Goal: Information Seeking & Learning: Learn about a topic

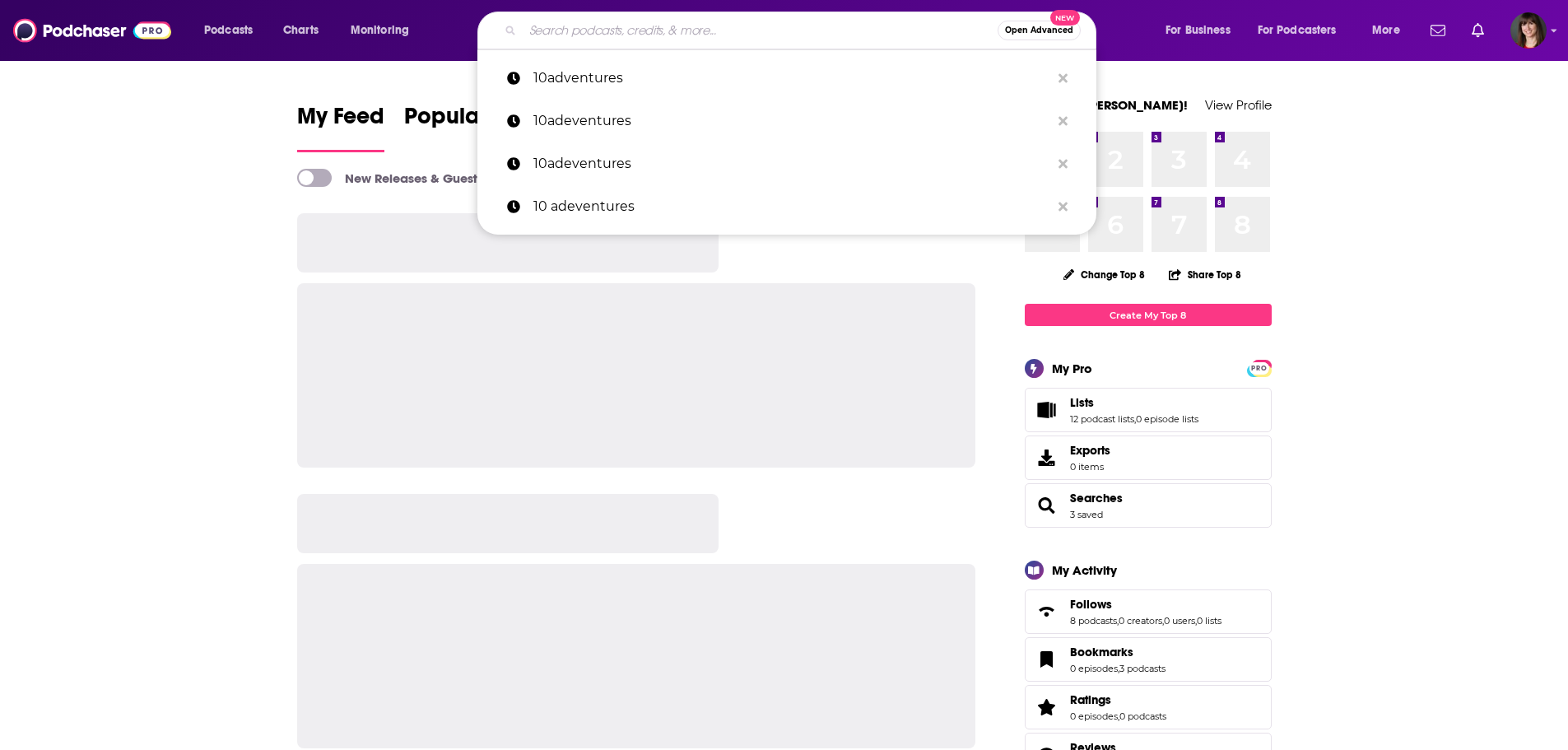
click at [586, 29] on input "Search podcasts, credits, & more..." at bounding box center [760, 29] width 475 height 26
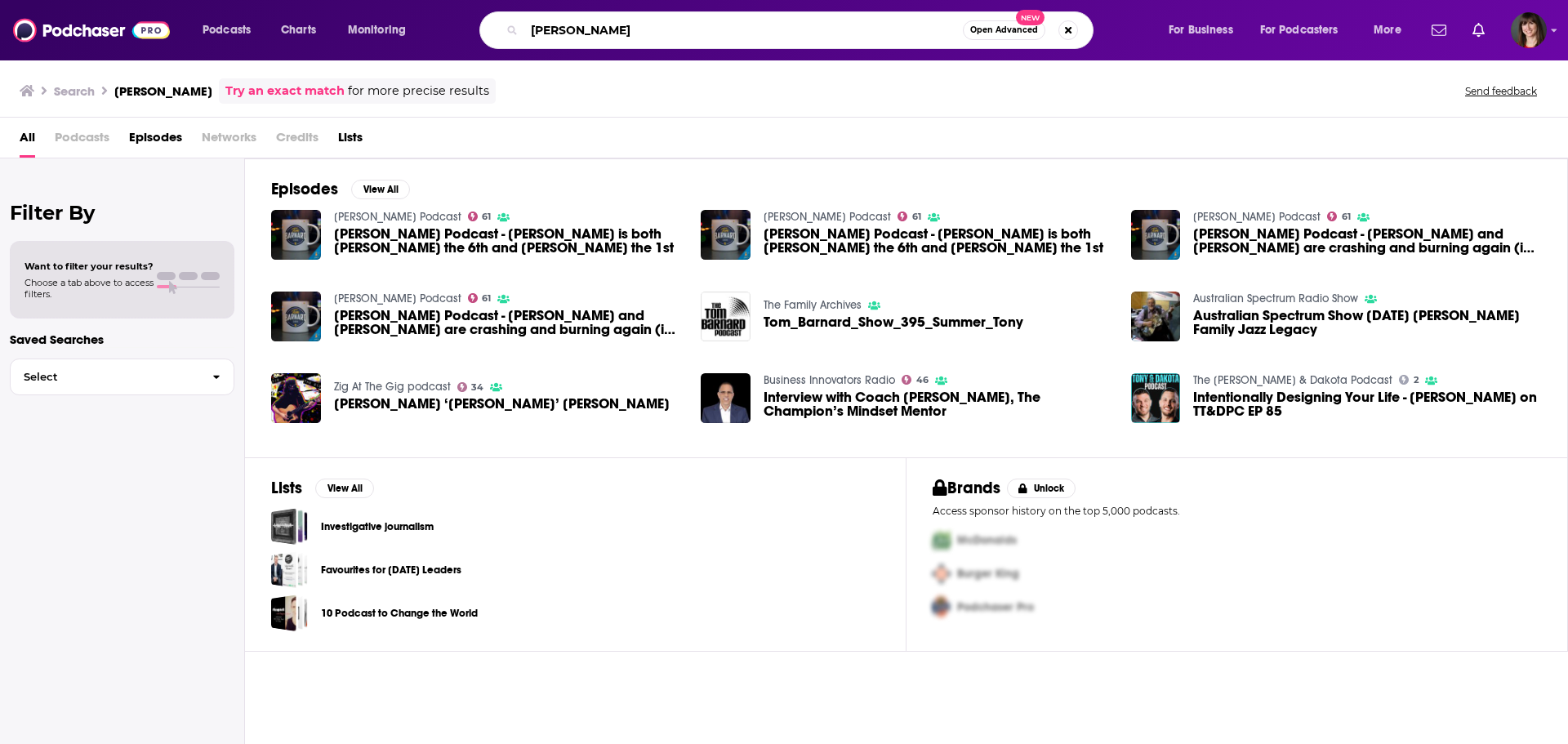
click at [556, 31] on input "[PERSON_NAME]" at bounding box center [743, 29] width 438 height 26
type input "tom barnard"
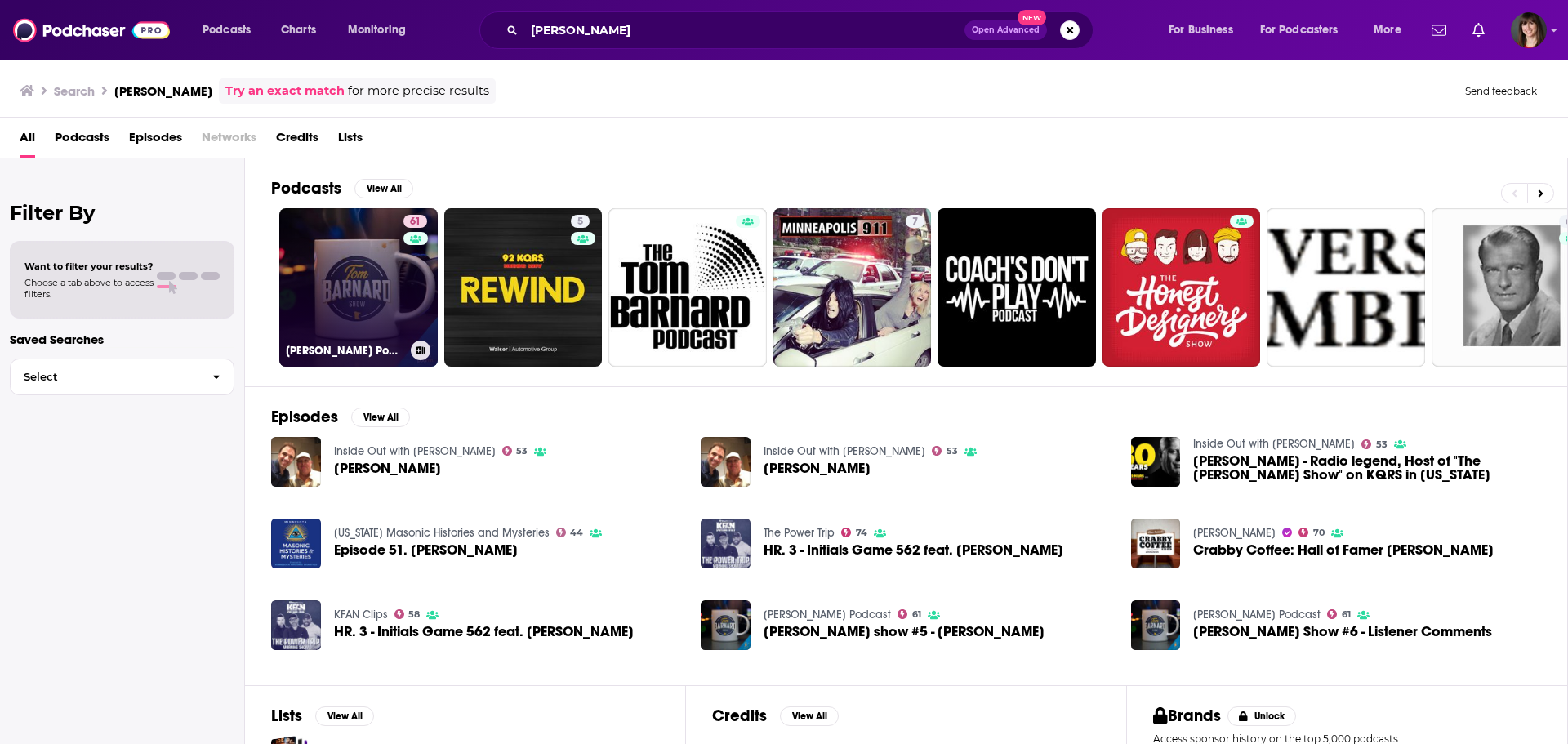
click at [343, 253] on link "61 Tom Barnard Podcast" at bounding box center [358, 287] width 159 height 159
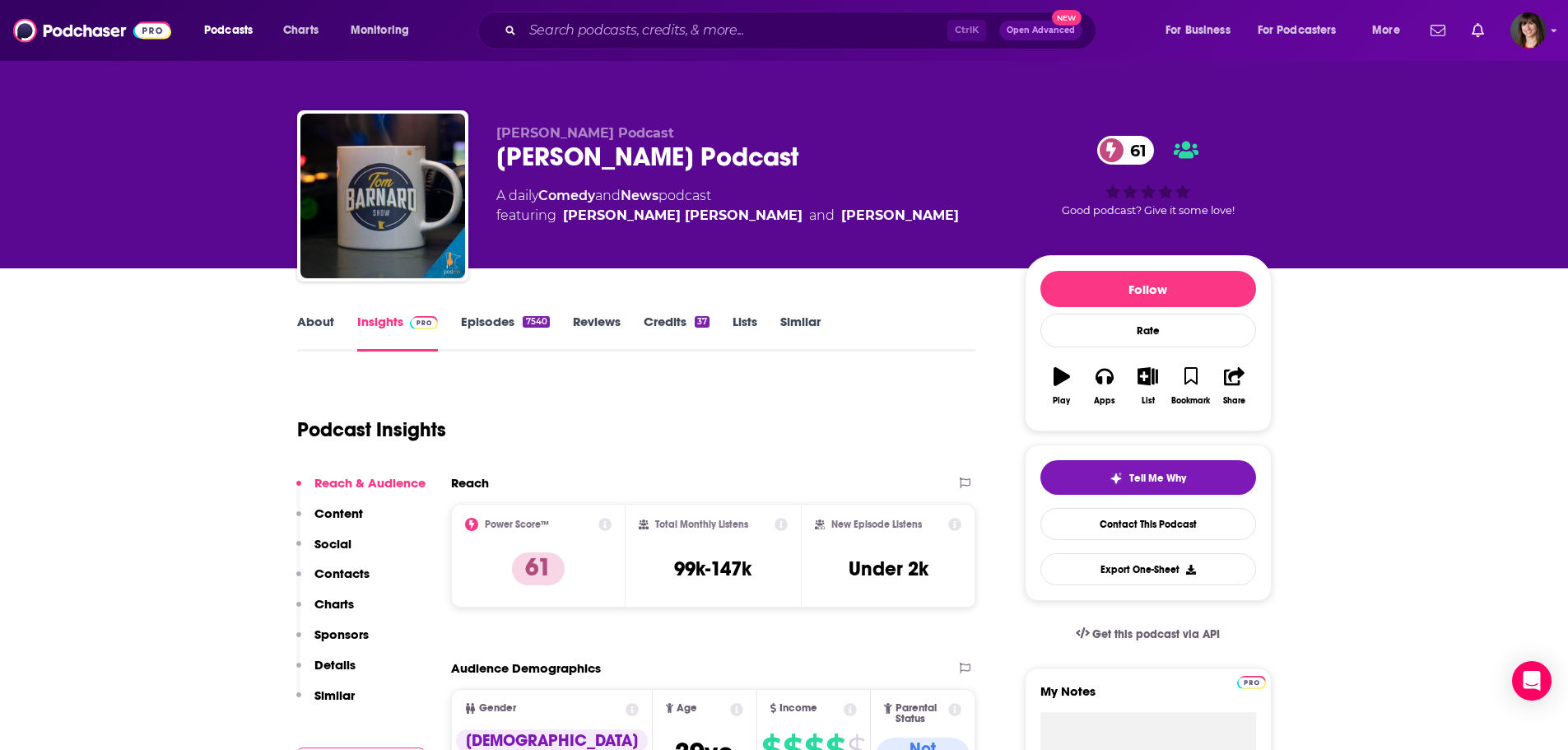
click at [491, 320] on link "Episodes 7540" at bounding box center [505, 333] width 89 height 38
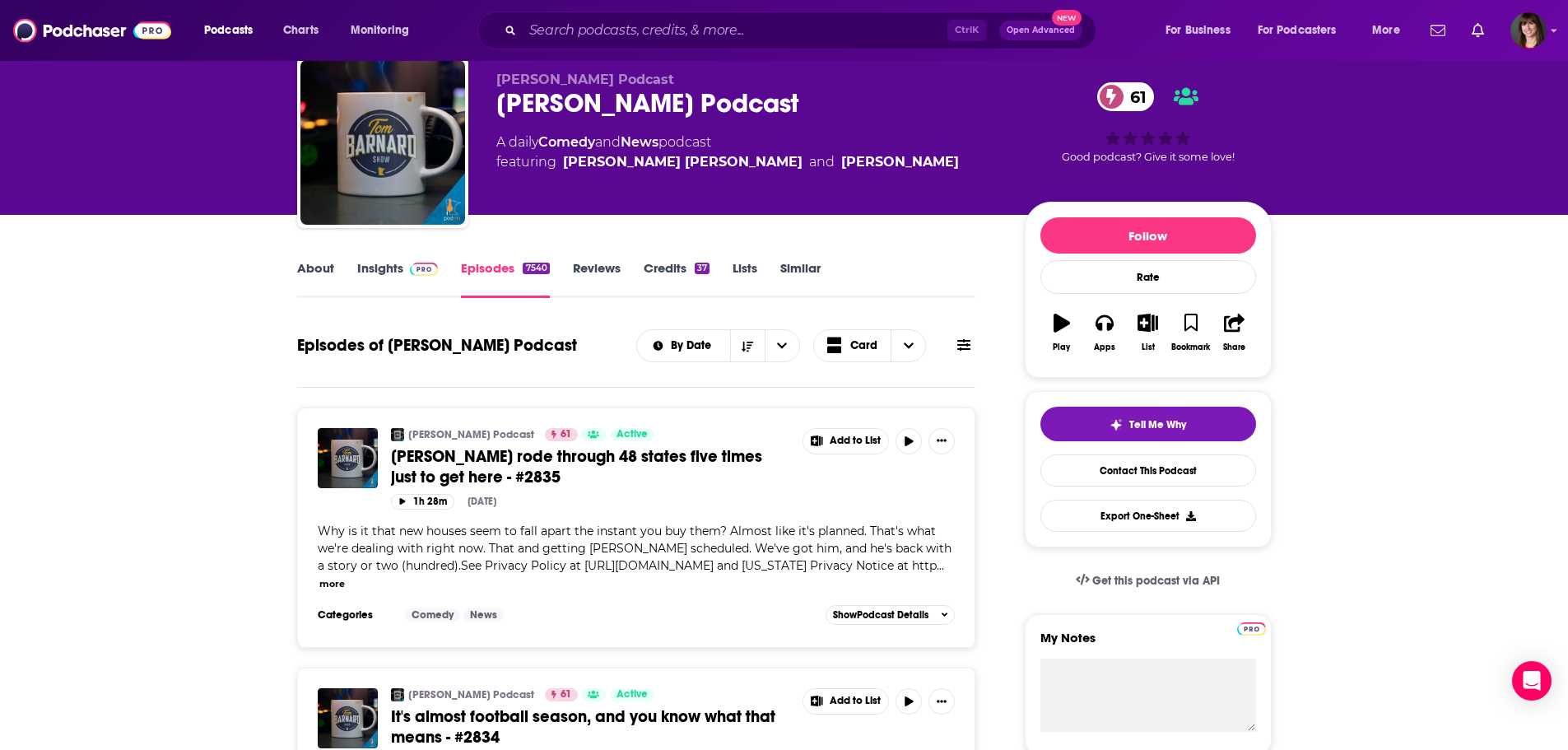
scroll to position [82, 0]
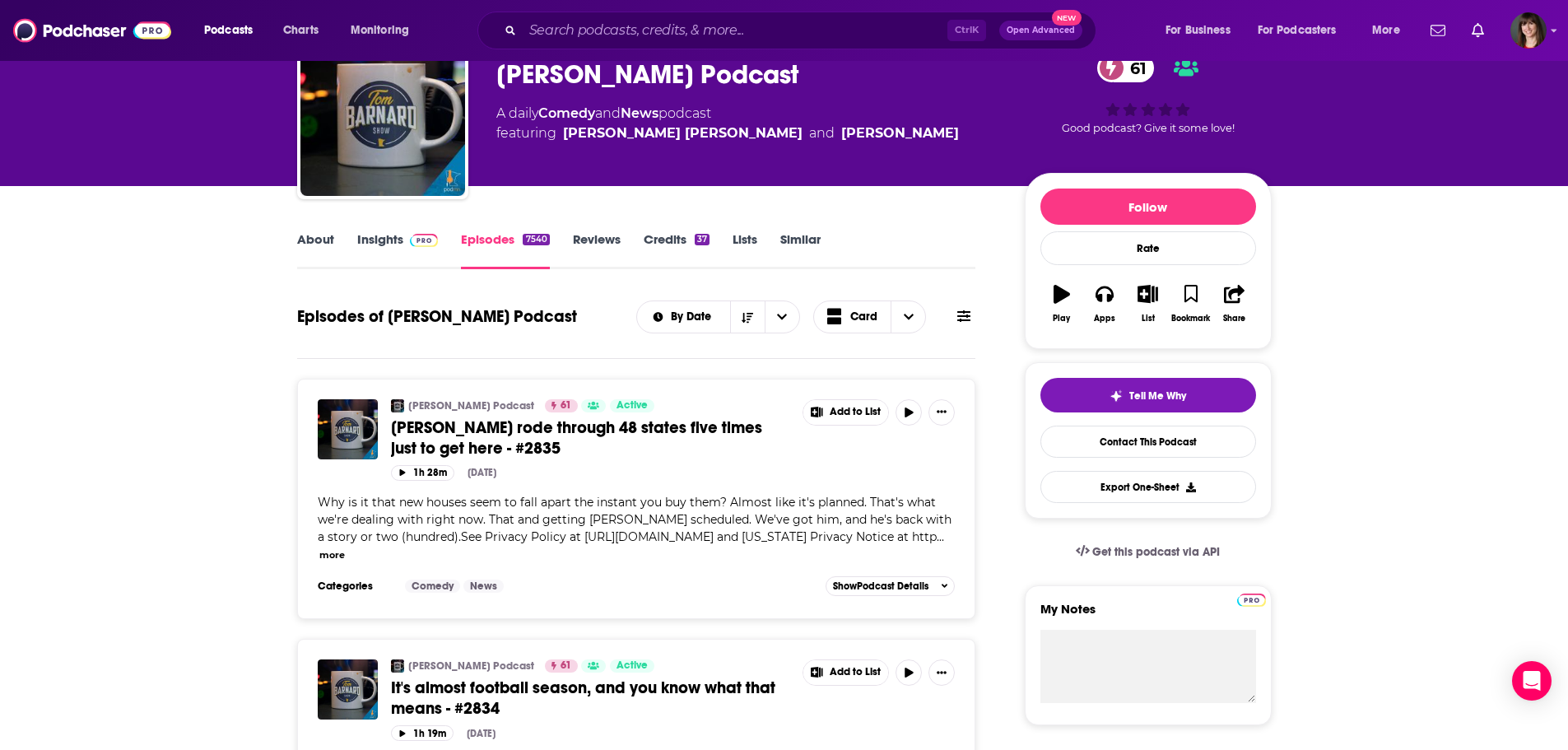
click at [480, 433] on span "Tony Price rode through 48 states five times just to get here - #2835" at bounding box center [576, 438] width 371 height 41
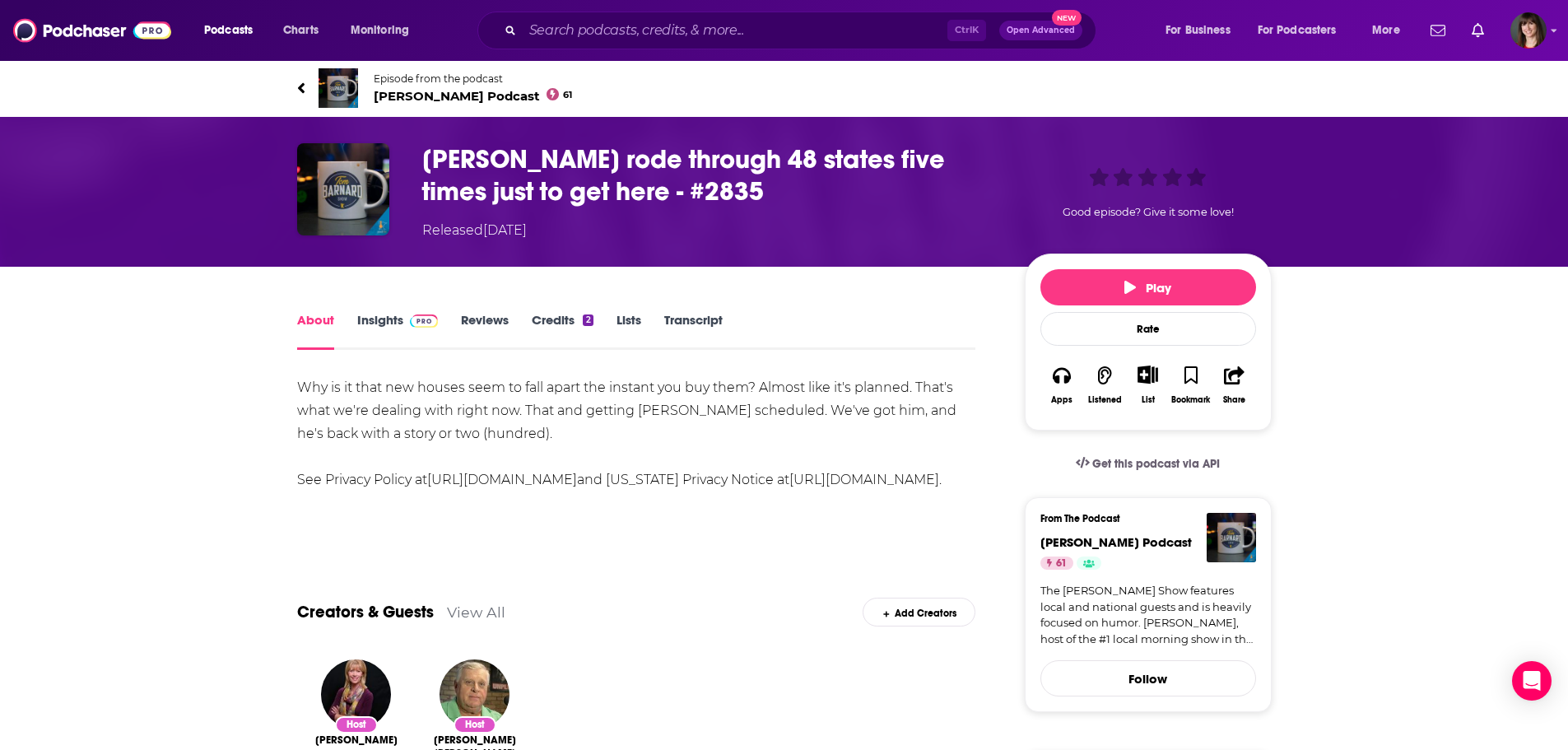
click at [681, 317] on link "Transcript" at bounding box center [693, 331] width 58 height 38
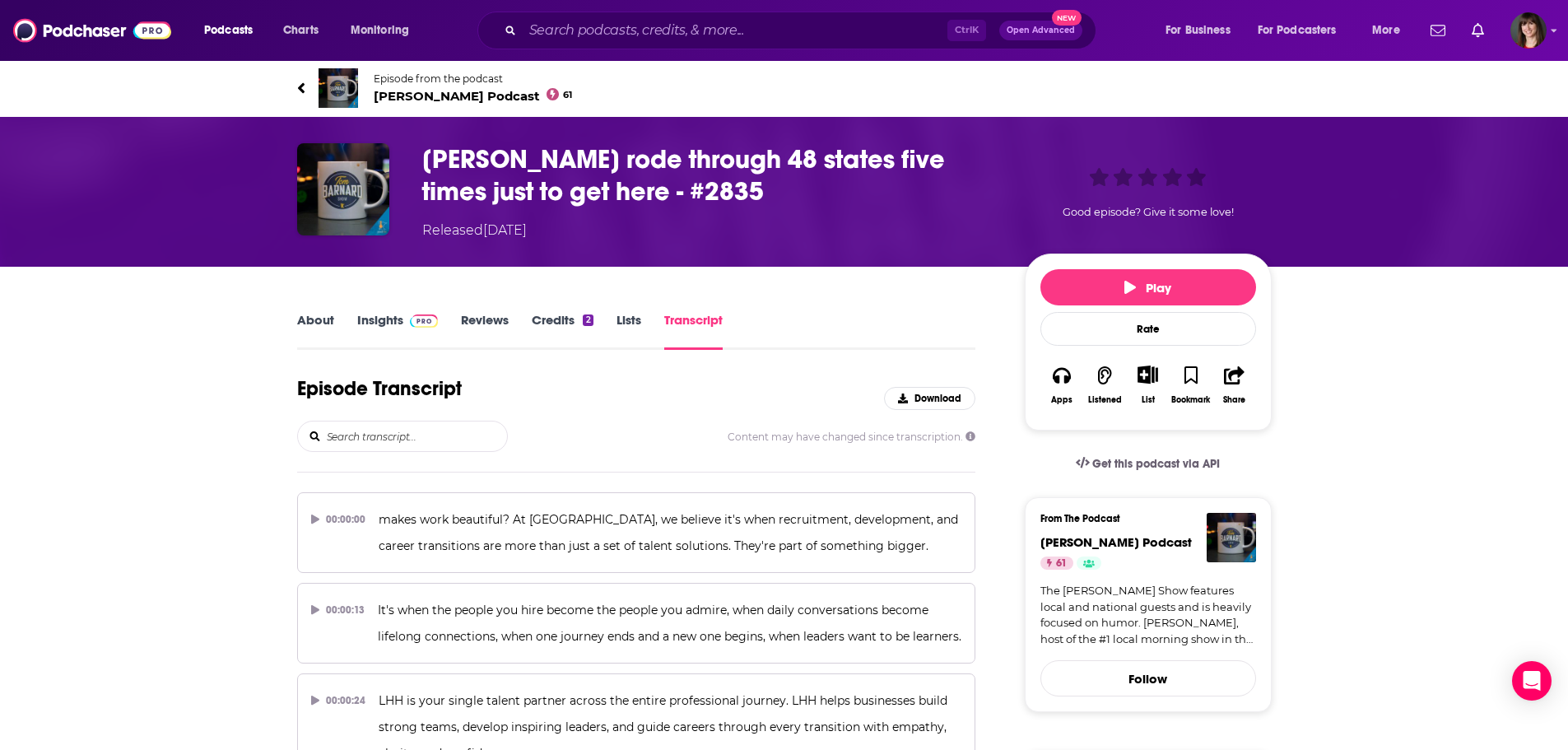
click at [318, 323] on link "About" at bounding box center [315, 331] width 37 height 38
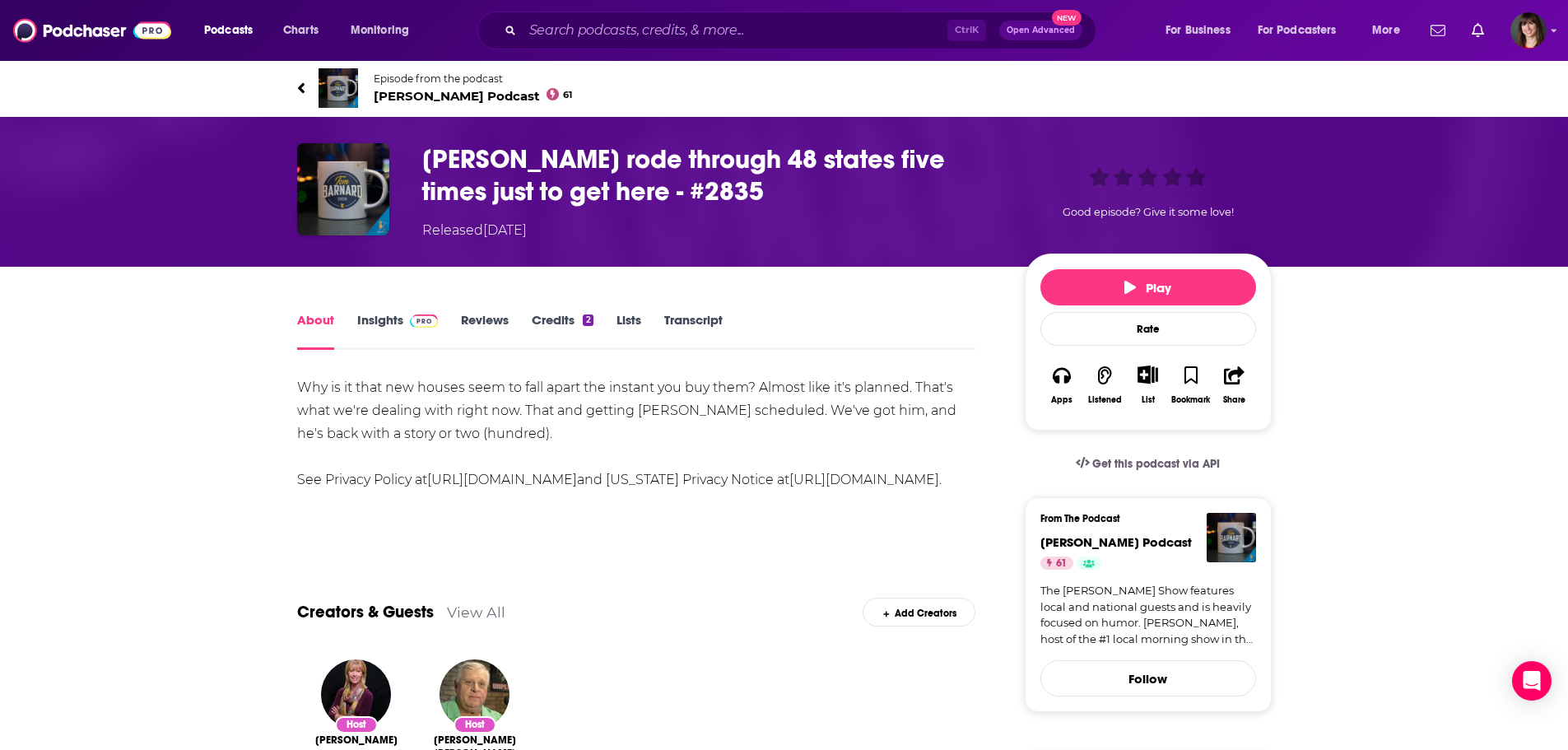
click at [681, 319] on link "Transcript" at bounding box center [693, 331] width 58 height 38
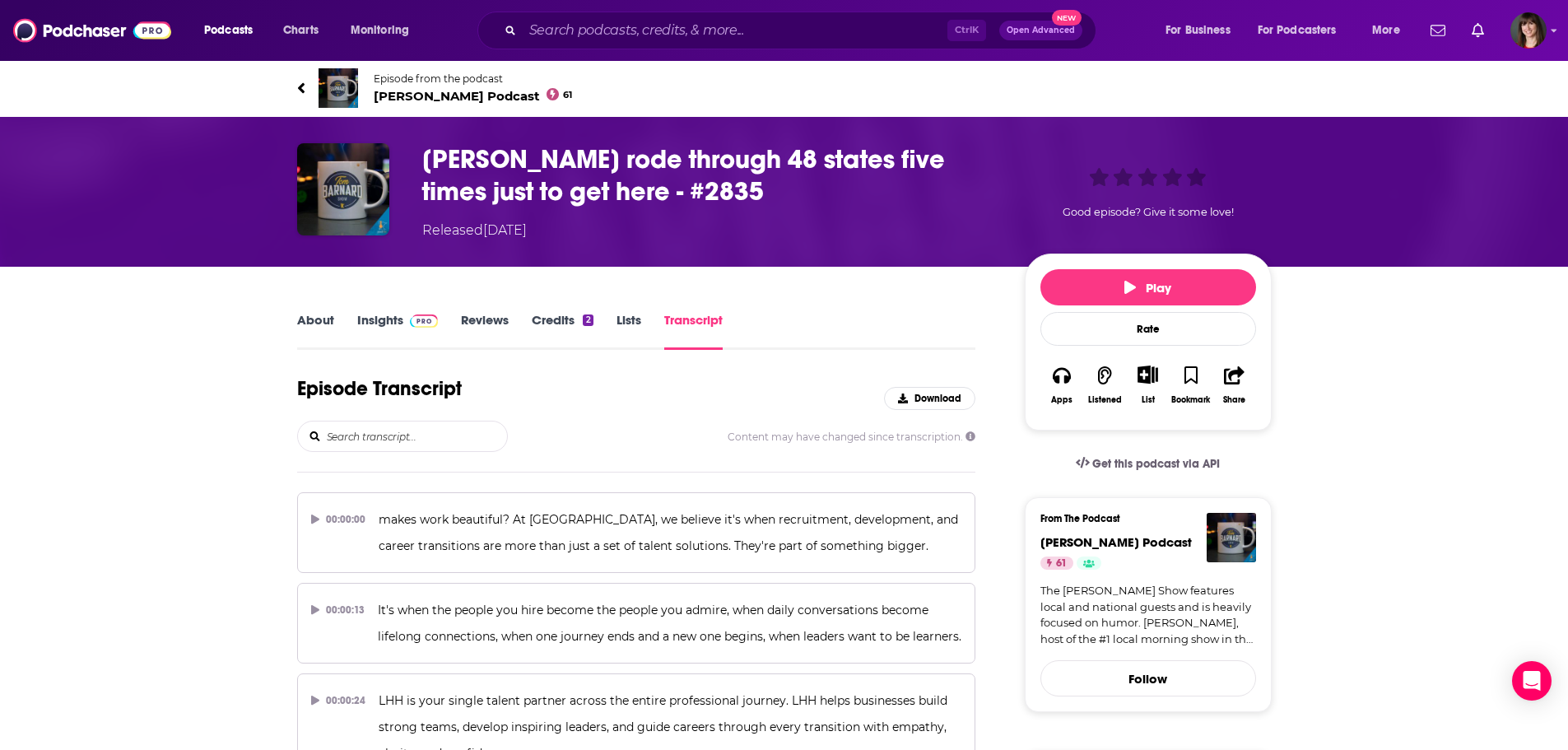
click at [378, 320] on link "Insights" at bounding box center [398, 331] width 81 height 38
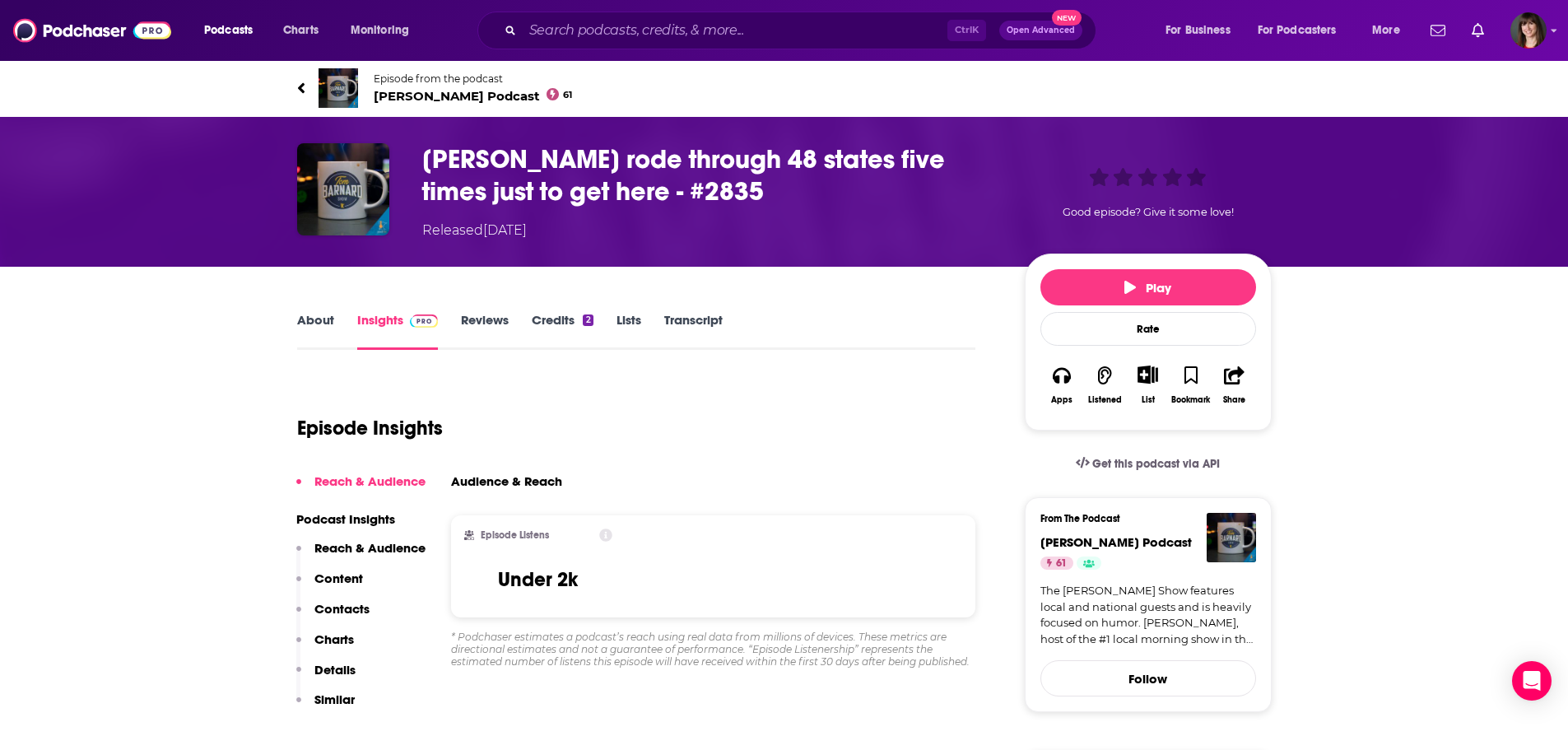
click at [427, 98] on span "Tom Barnard Podcast 61" at bounding box center [473, 96] width 199 height 15
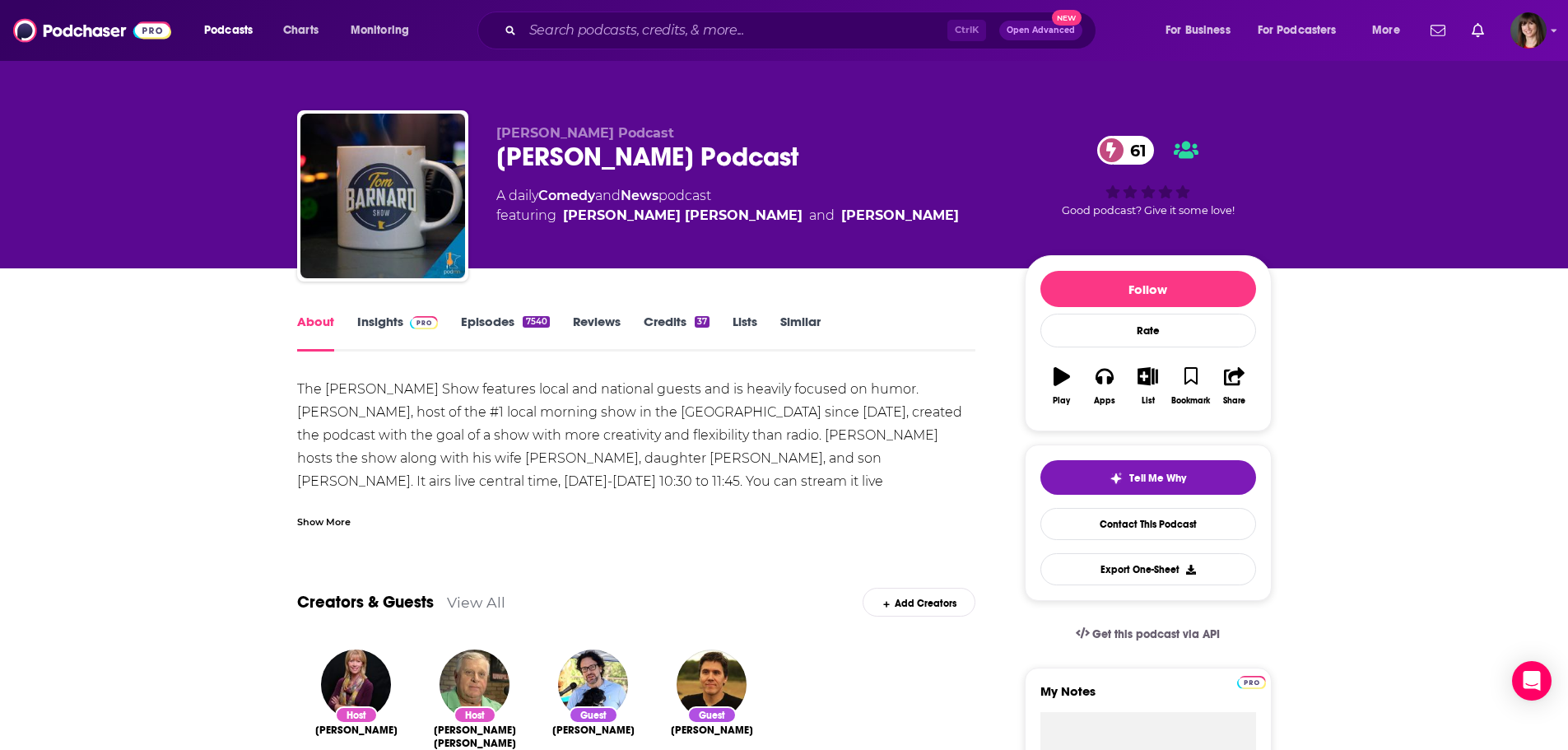
click at [381, 321] on link "Insights" at bounding box center [398, 333] width 81 height 38
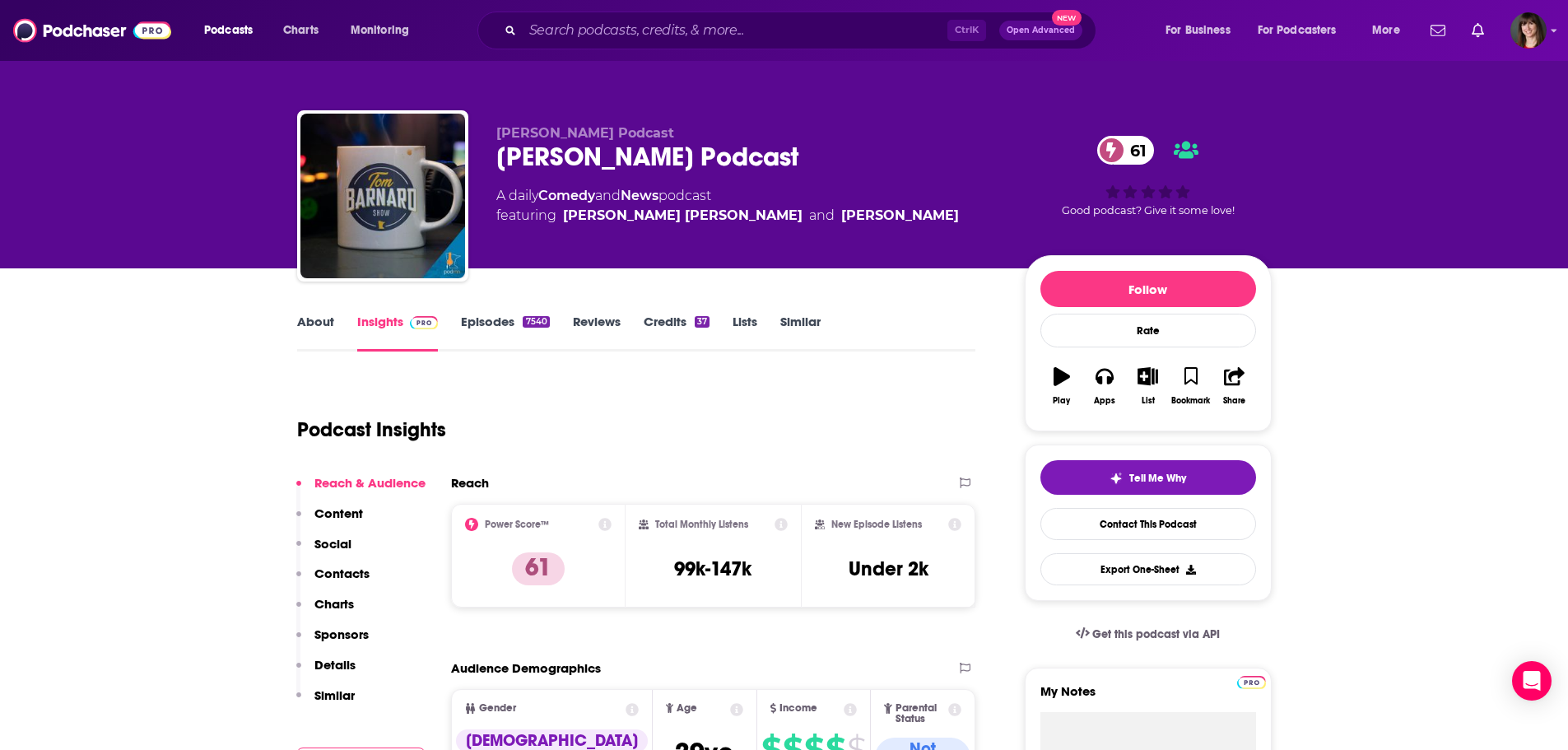
click at [492, 320] on link "Episodes 7540" at bounding box center [505, 333] width 89 height 38
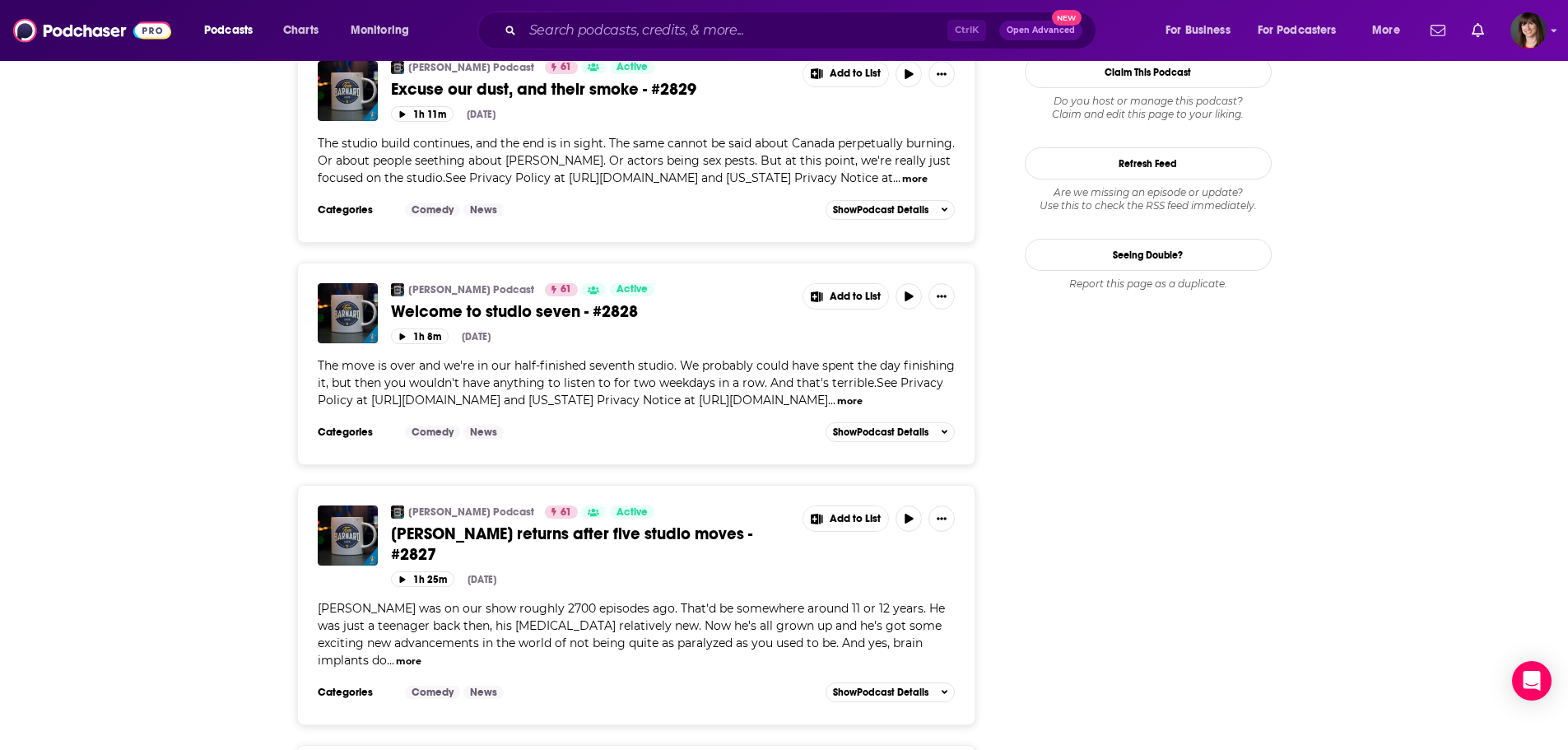
scroll to position [2222, 0]
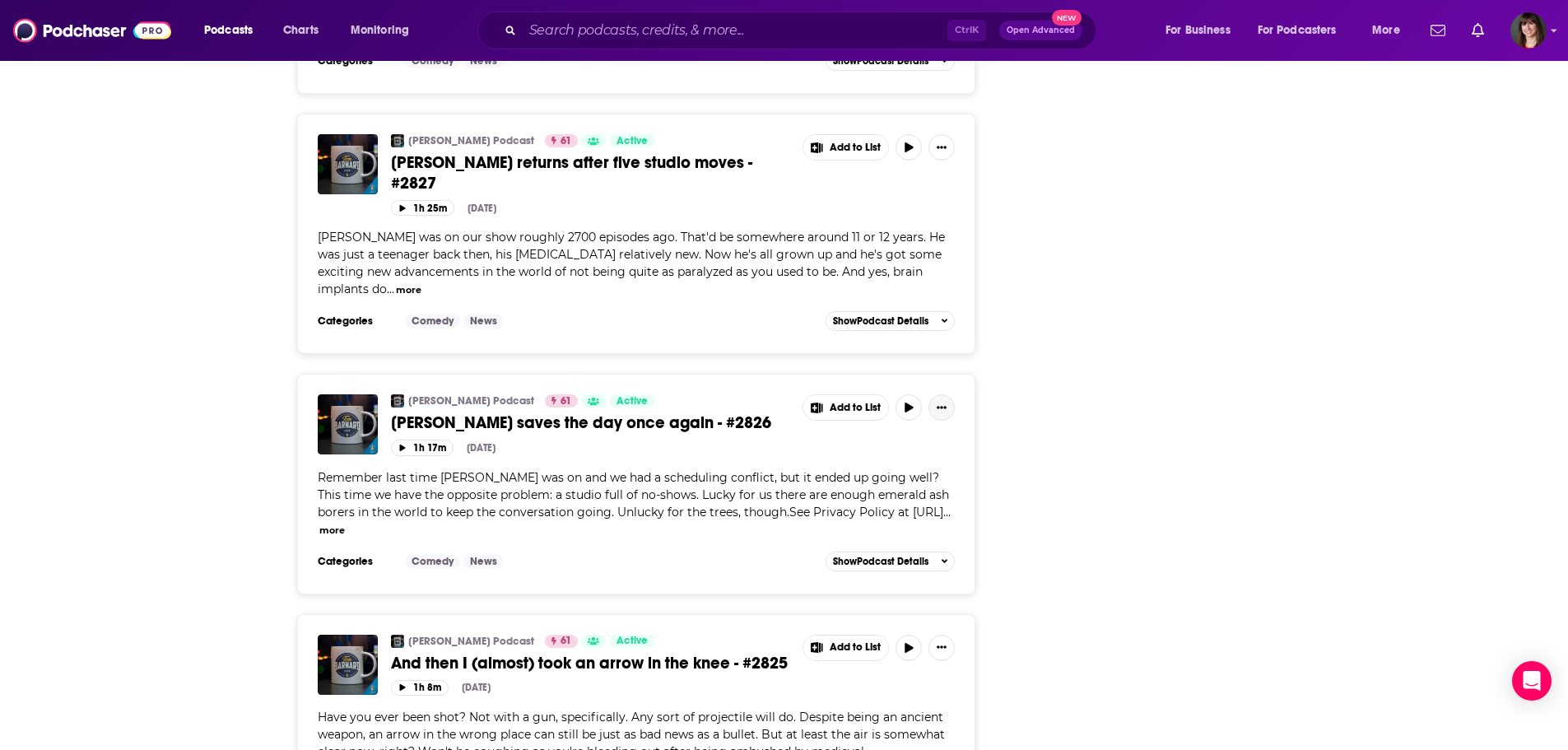
click at [944, 402] on icon "Show More Button" at bounding box center [941, 407] width 10 height 10
click at [658, 466] on div "Tom Barnard Podcast 61 Active Kenny Anderson saves the day once again - #2826 A…" at bounding box center [636, 471] width 637 height 154
click at [679, 412] on span "Kenny Anderson saves the day once again - #2826" at bounding box center [580, 422] width 380 height 21
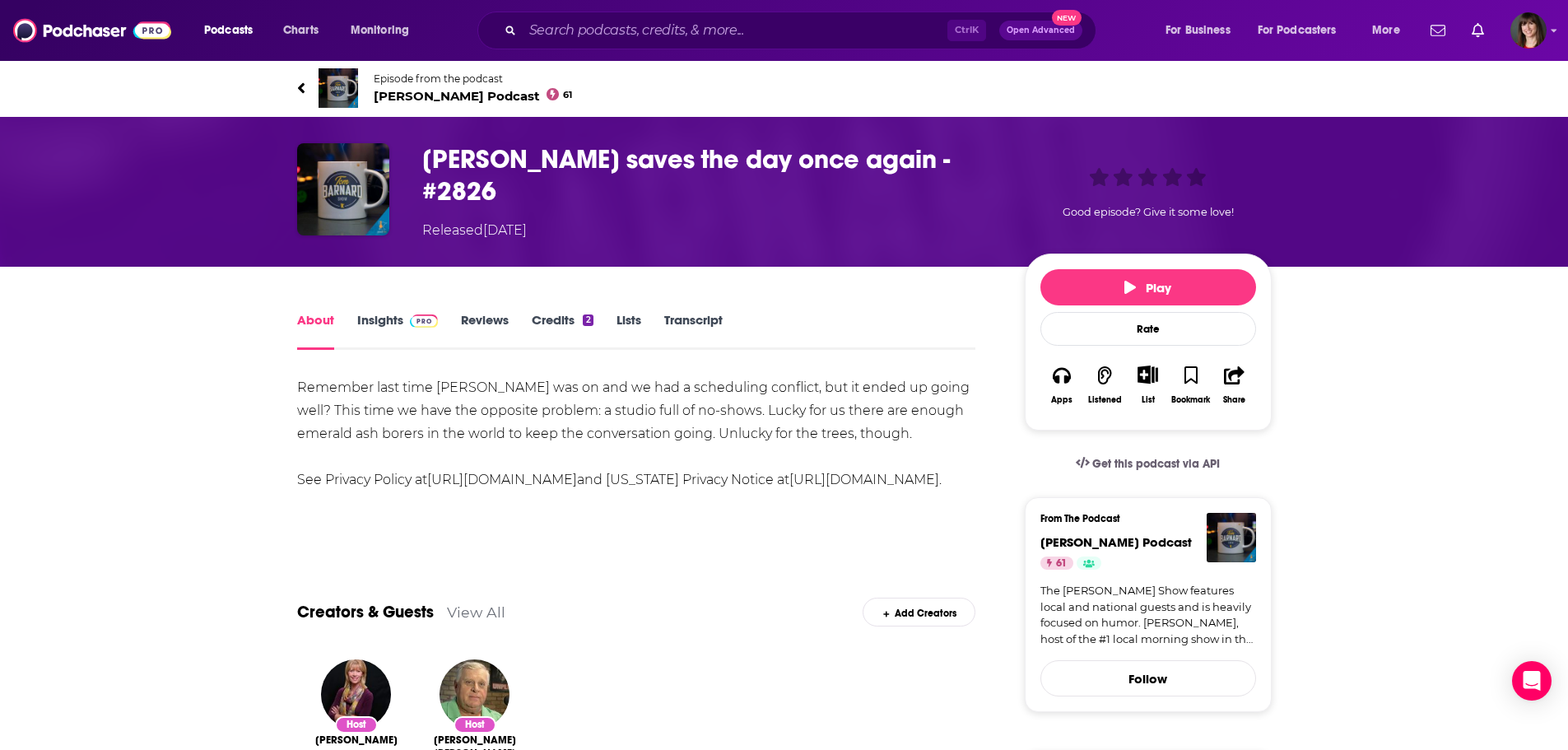
click at [385, 315] on link "Insights" at bounding box center [398, 331] width 81 height 38
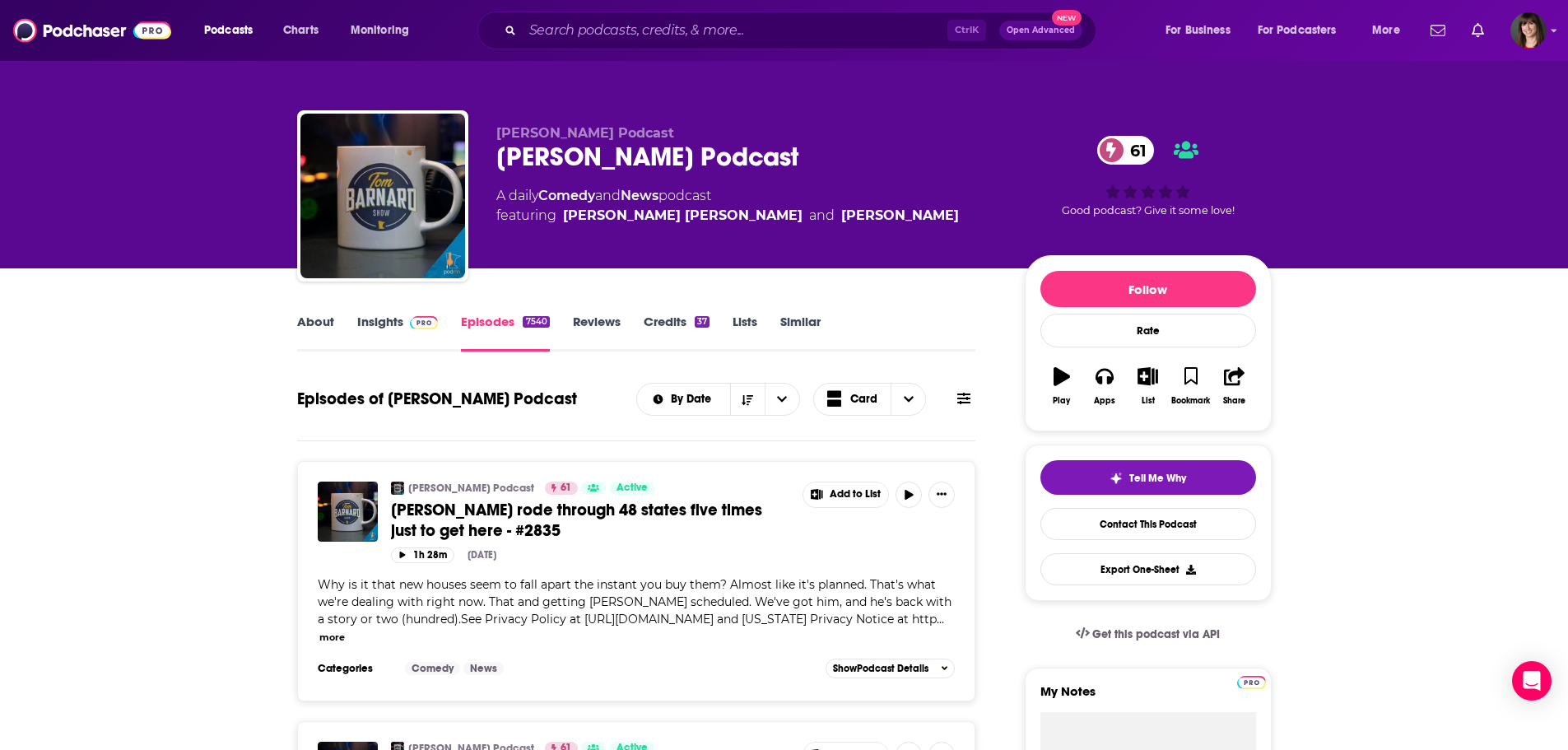
click at [417, 508] on span "Tony Price rode through 48 states five times just to get here - #2835" at bounding box center [576, 520] width 371 height 41
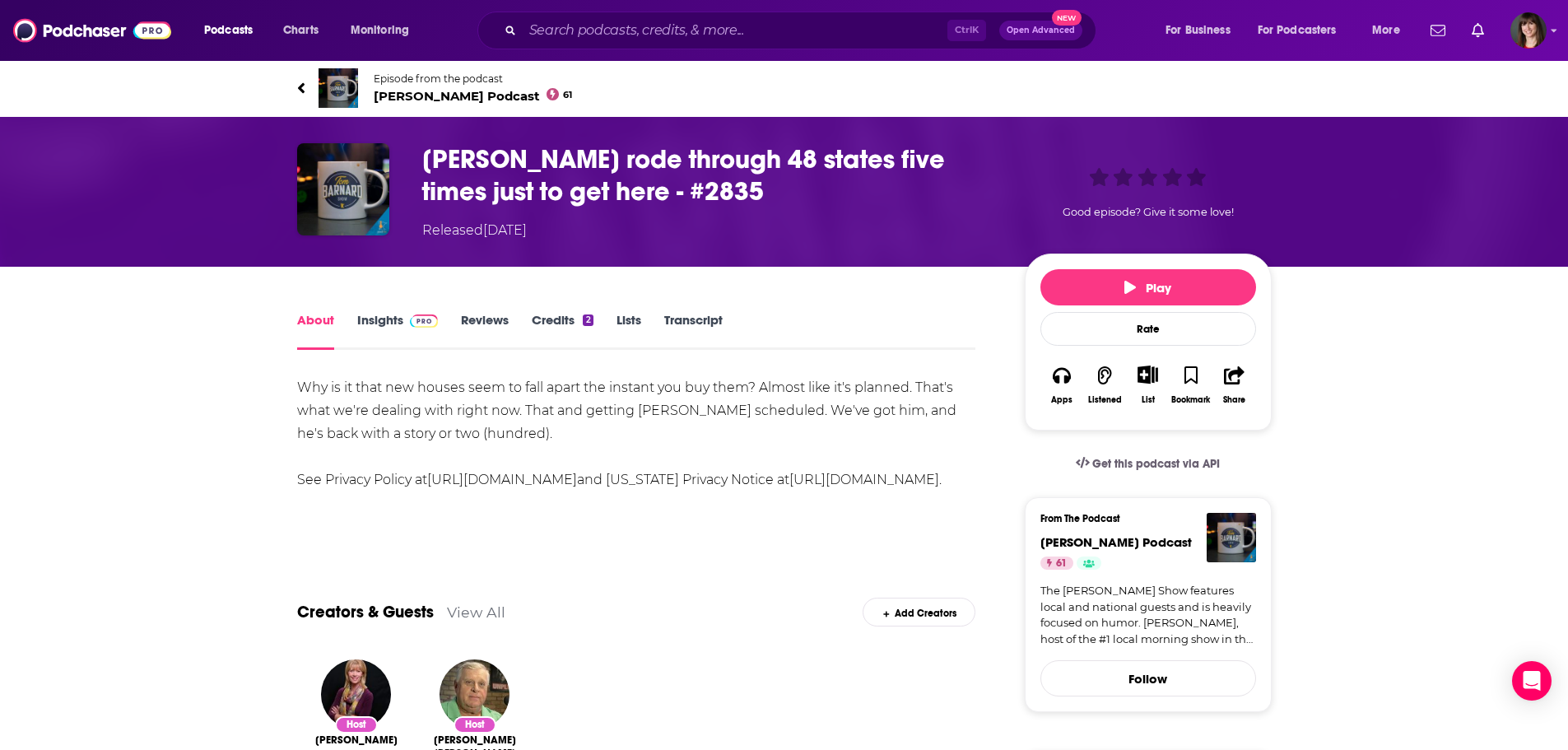
click at [377, 320] on link "Insights" at bounding box center [398, 331] width 81 height 38
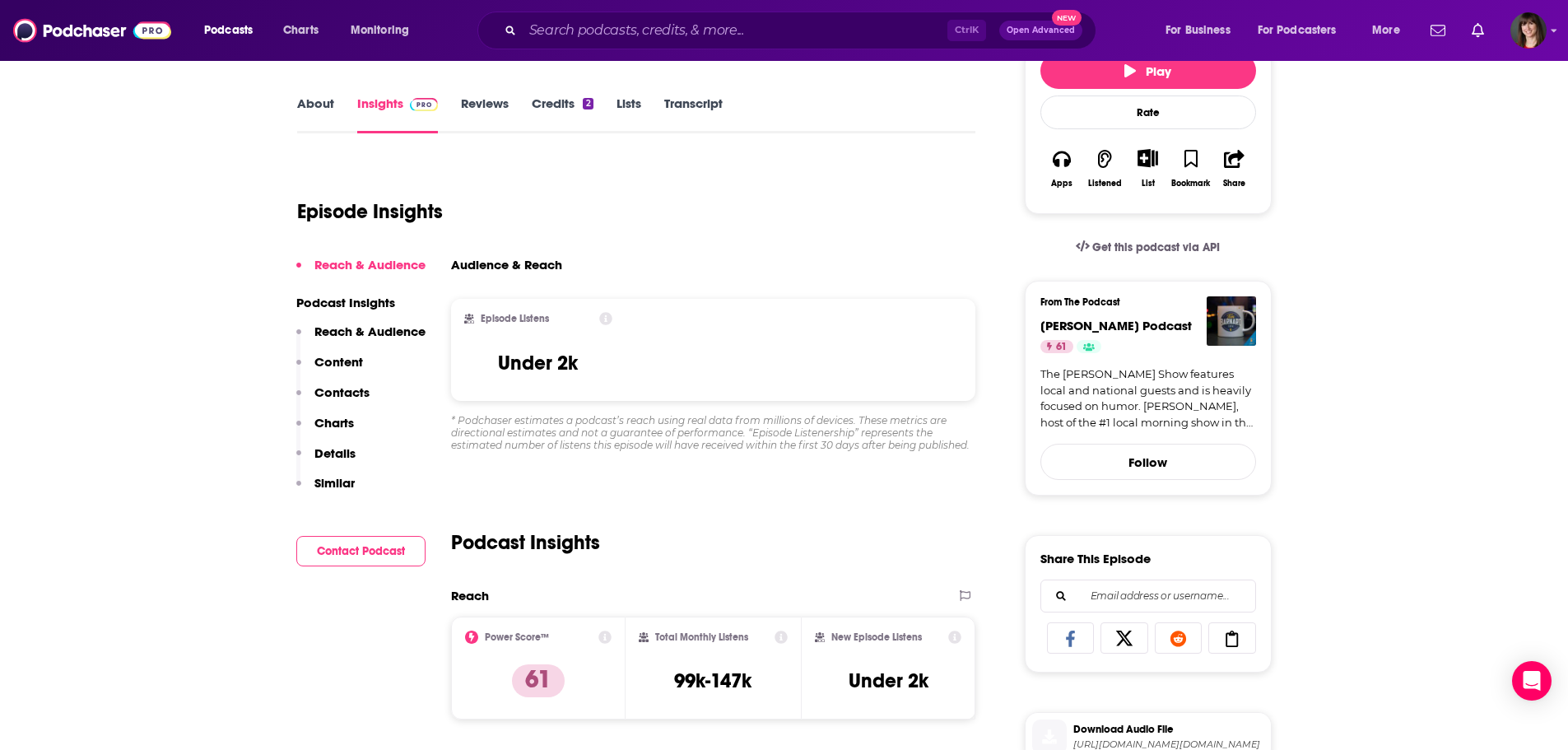
scroll to position [82, 0]
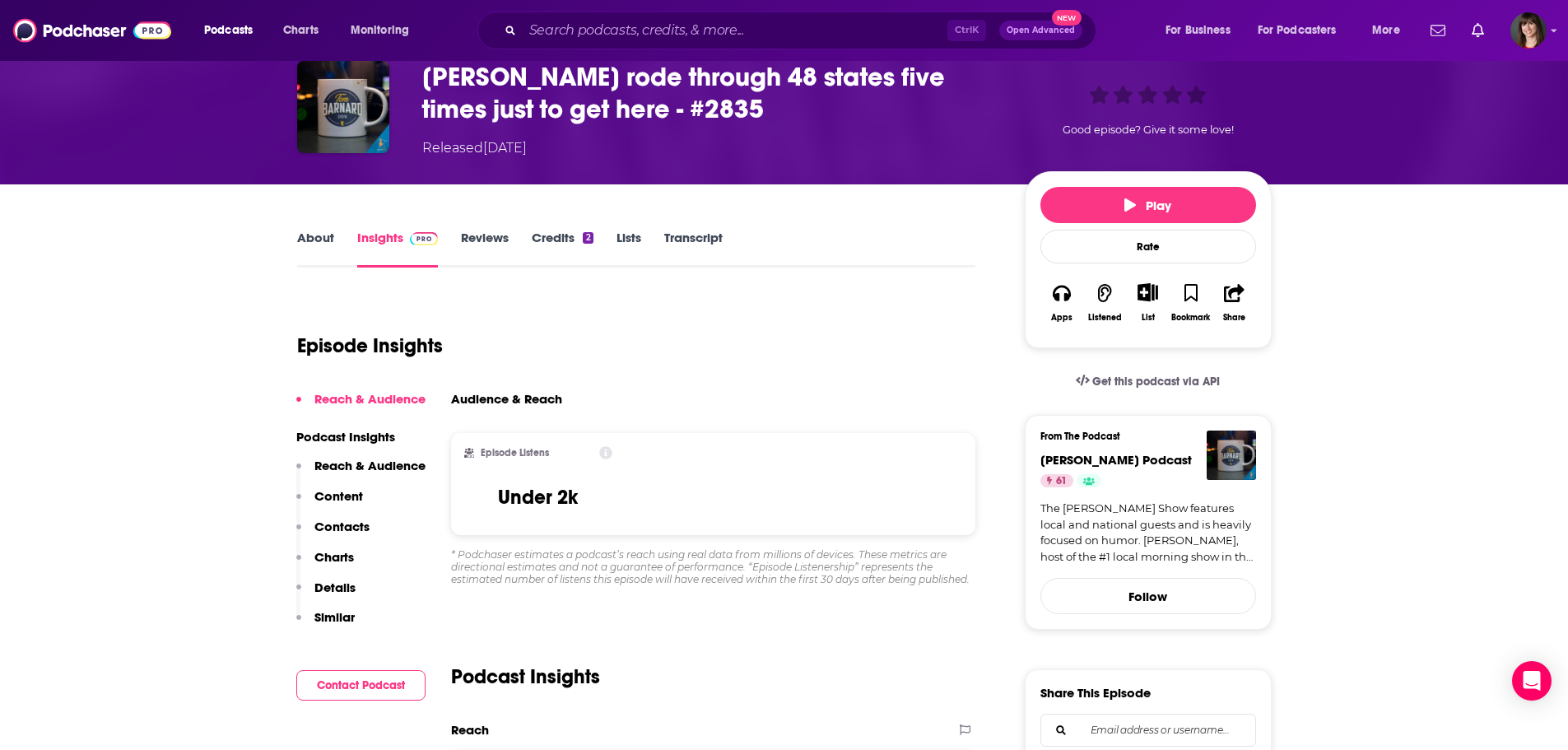
click at [319, 239] on link "About" at bounding box center [315, 249] width 37 height 38
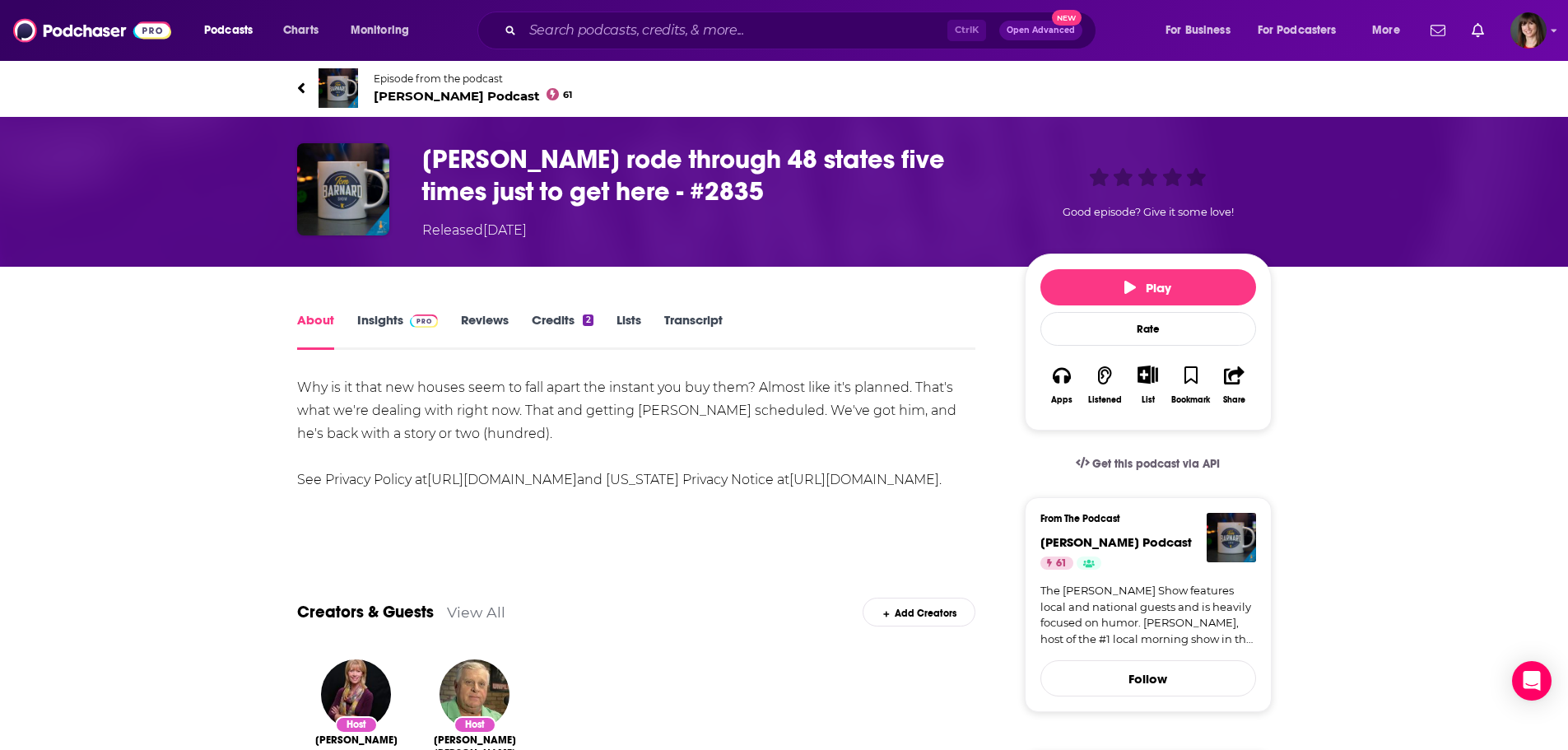
click at [428, 97] on span "Tom Barnard Podcast 61" at bounding box center [473, 96] width 199 height 15
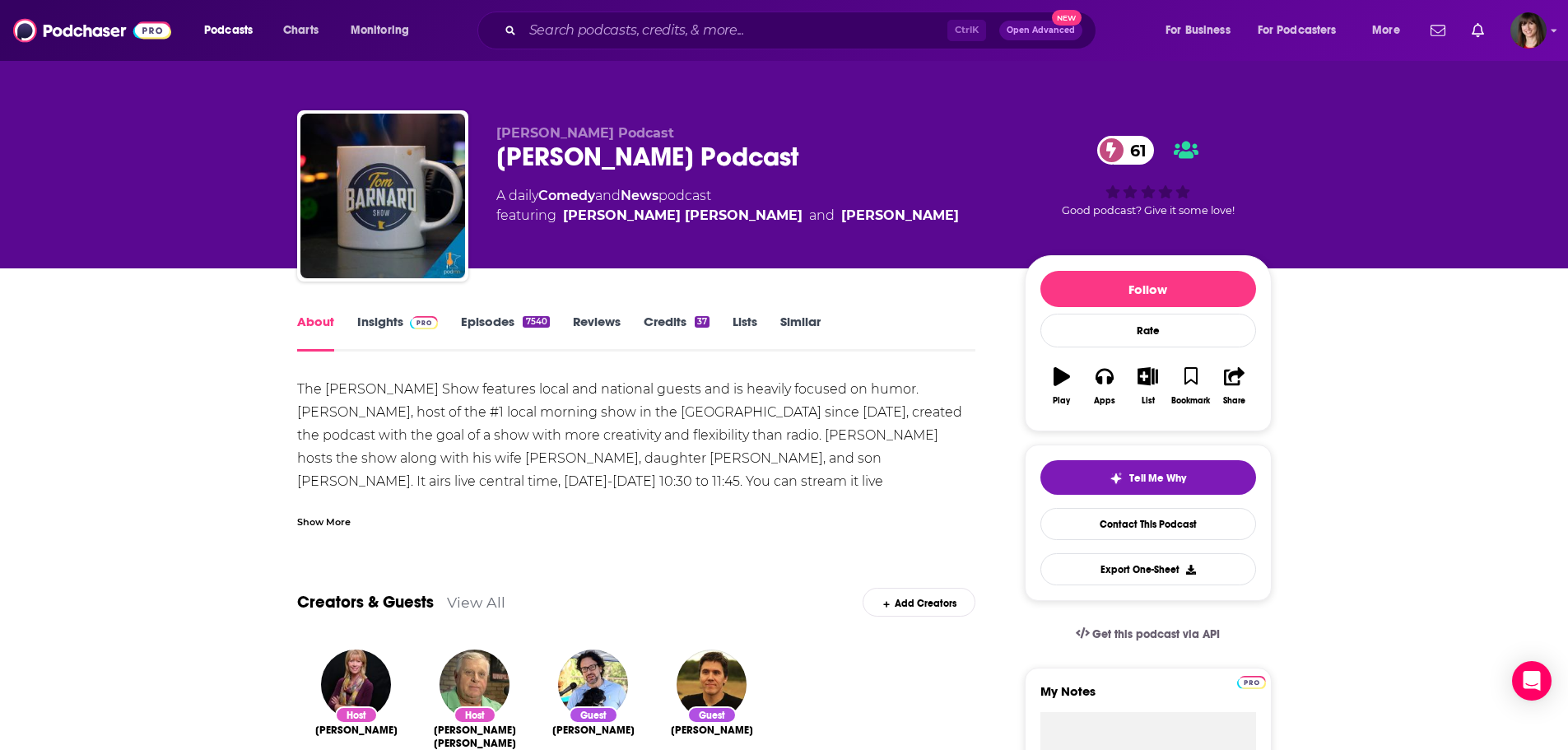
click at [334, 518] on div "Show More" at bounding box center [324, 520] width 54 height 15
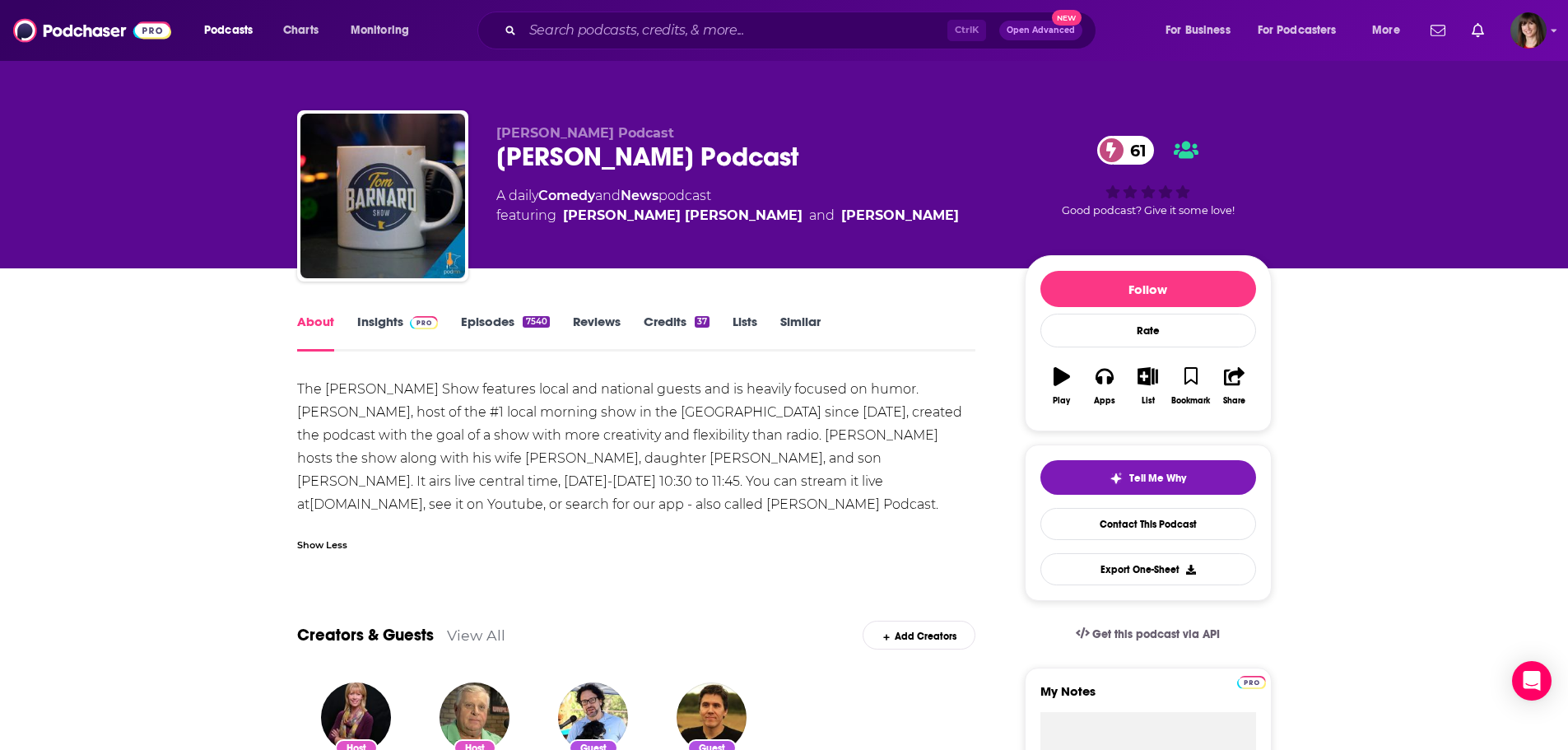
click at [487, 321] on link "Episodes 7540" at bounding box center [505, 333] width 89 height 38
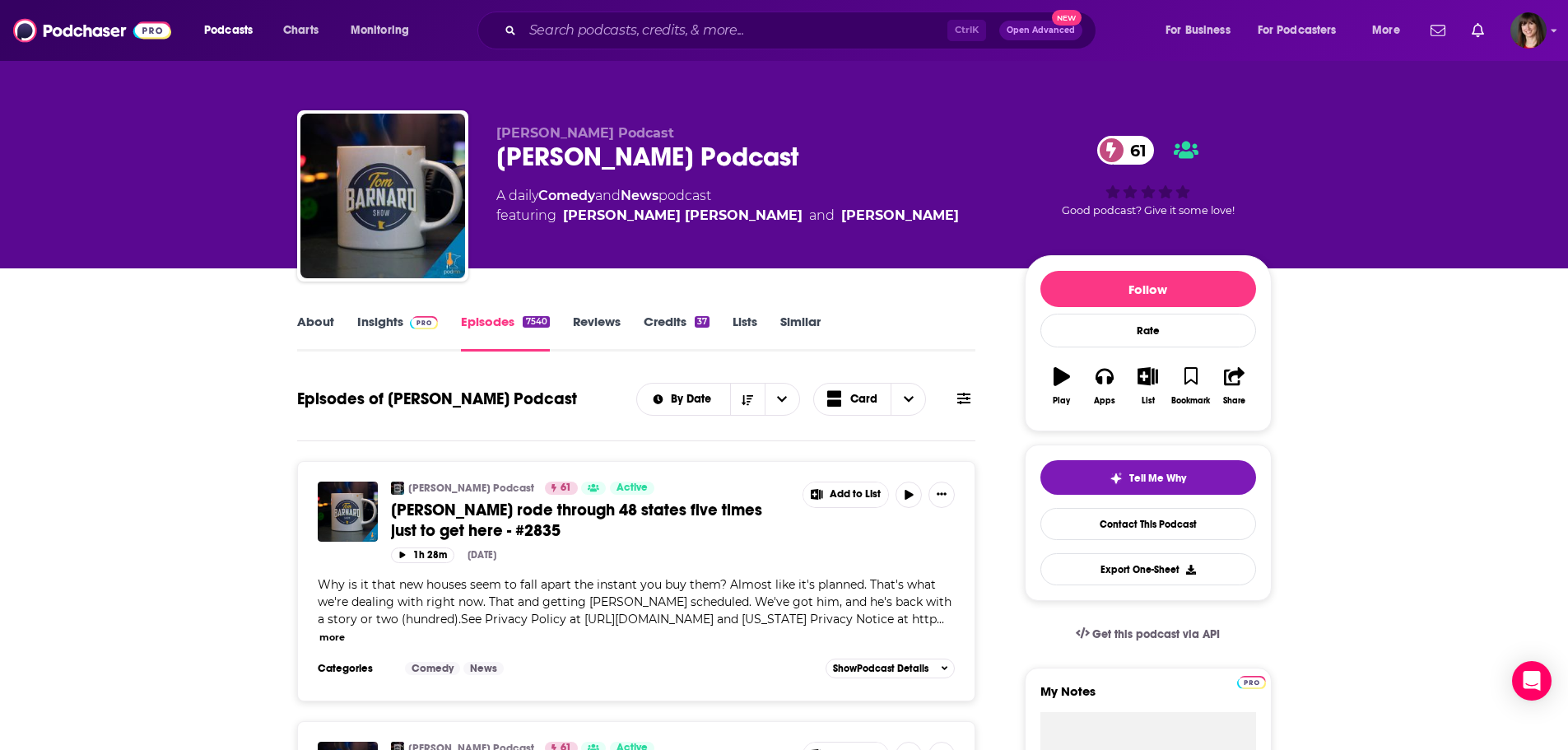
click at [642, 512] on span "Tony Price rode through 48 states five times just to get here - #2835" at bounding box center [576, 520] width 371 height 41
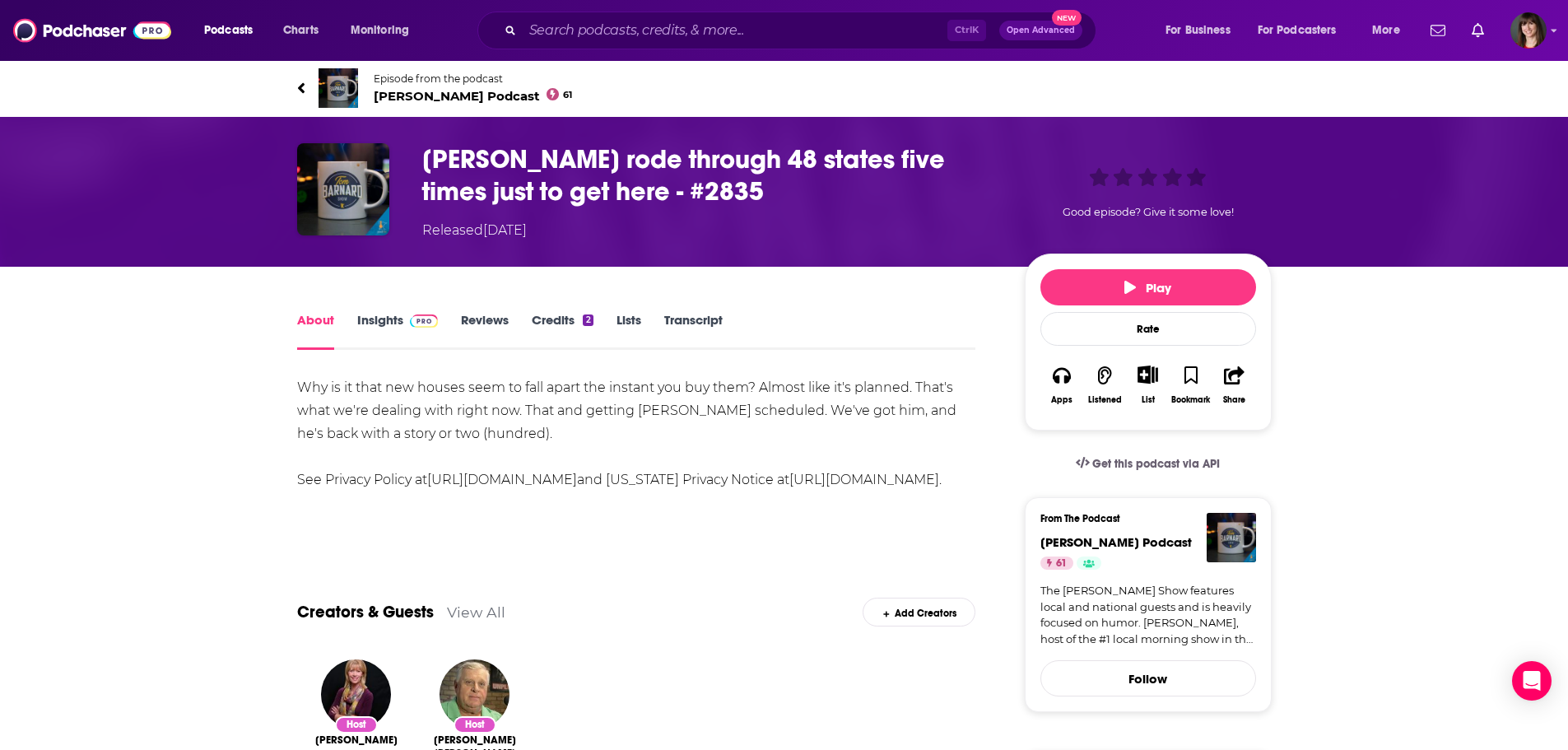
click at [702, 319] on link "Transcript" at bounding box center [693, 331] width 58 height 38
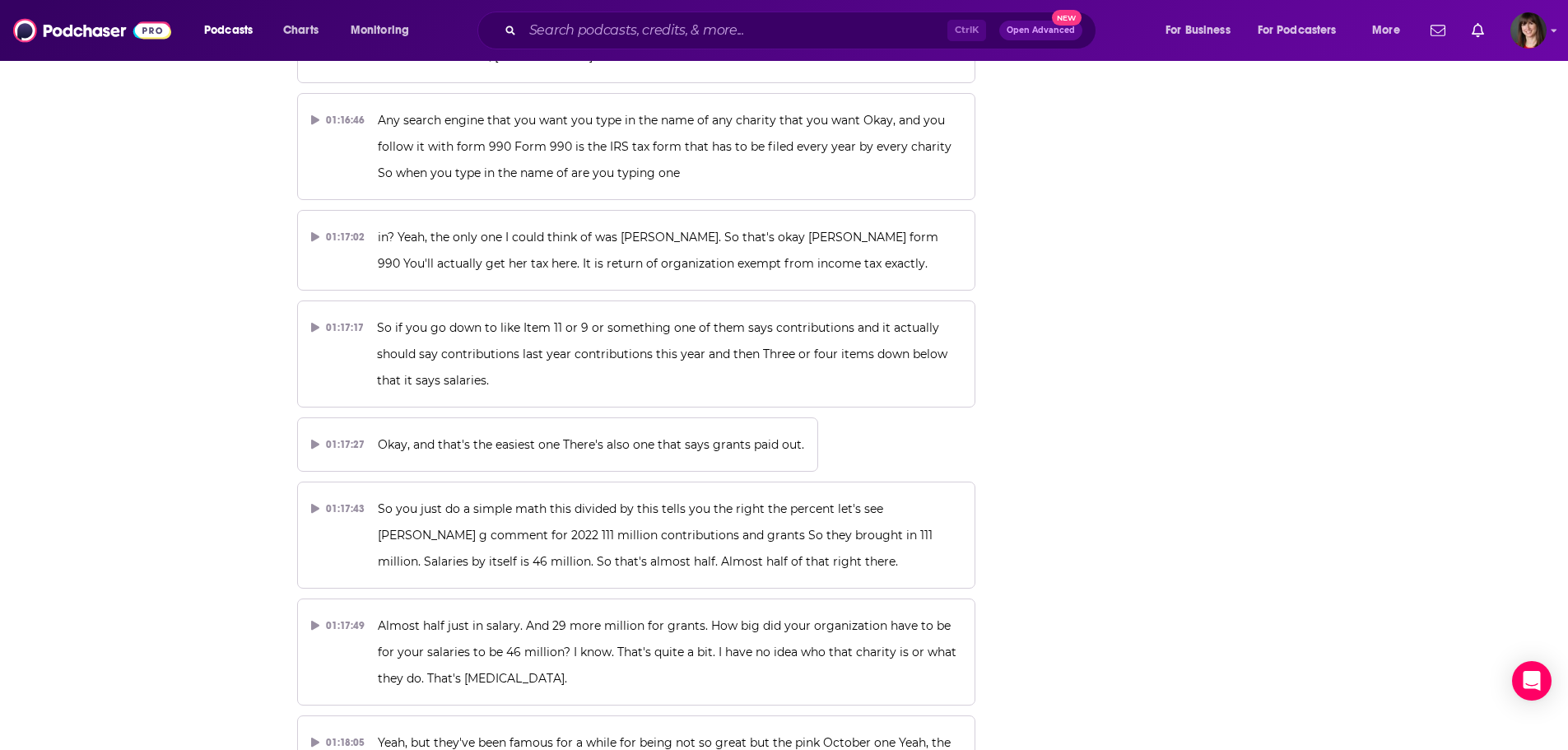
scroll to position [36243, 0]
